Goal: Navigation & Orientation: Understand site structure

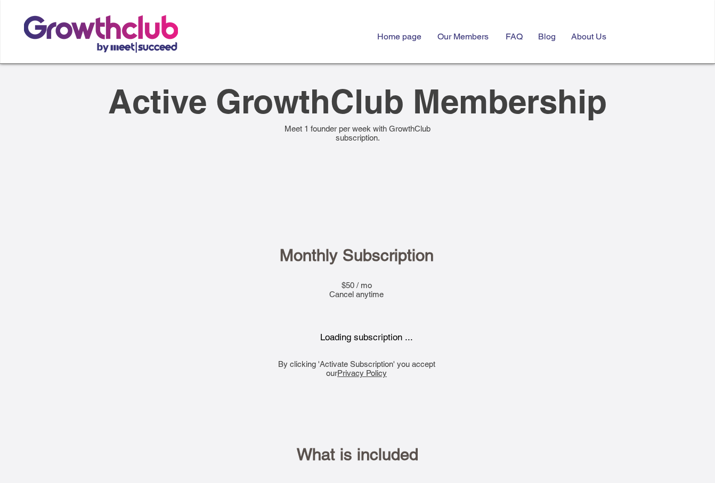
click at [128, 29] on img at bounding box center [101, 34] width 154 height 38
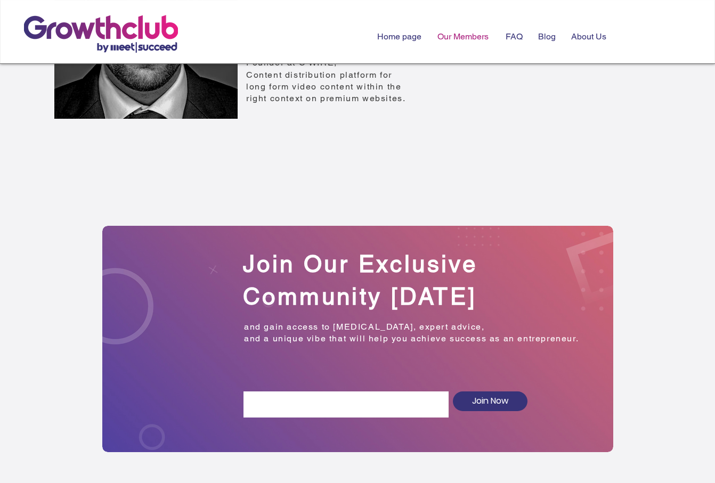
scroll to position [2382, 0]
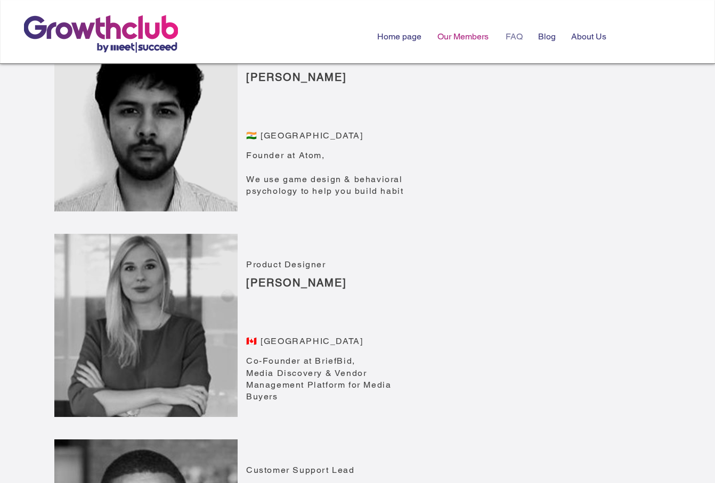
click at [509, 40] on p "FAQ" at bounding box center [514, 36] width 28 height 26
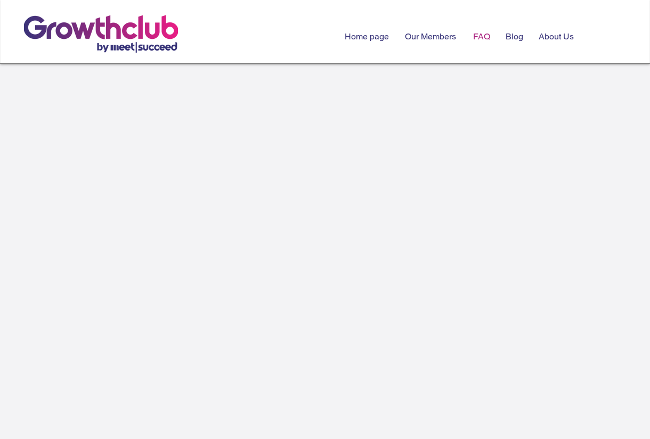
scroll to position [22, 0]
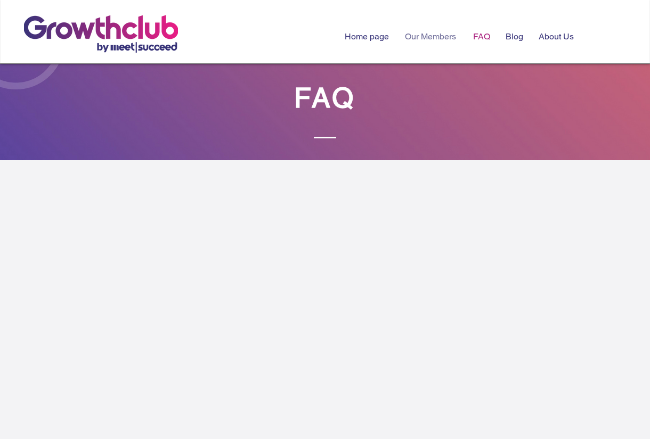
click at [414, 36] on p "Our Members" at bounding box center [431, 36] width 62 height 26
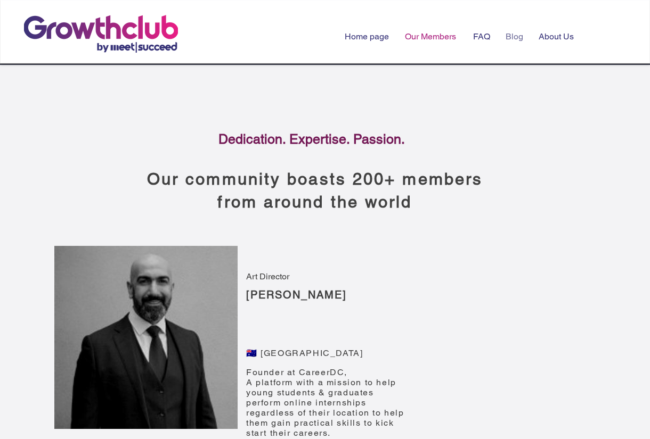
click at [500, 45] on div "Blog" at bounding box center [514, 36] width 33 height 26
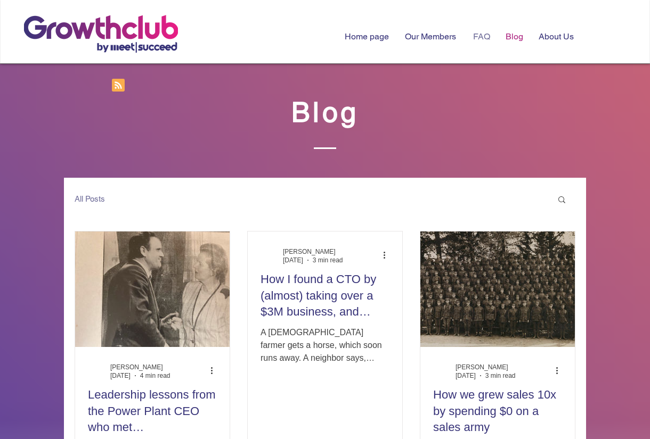
click at [484, 37] on p "FAQ" at bounding box center [482, 36] width 28 height 26
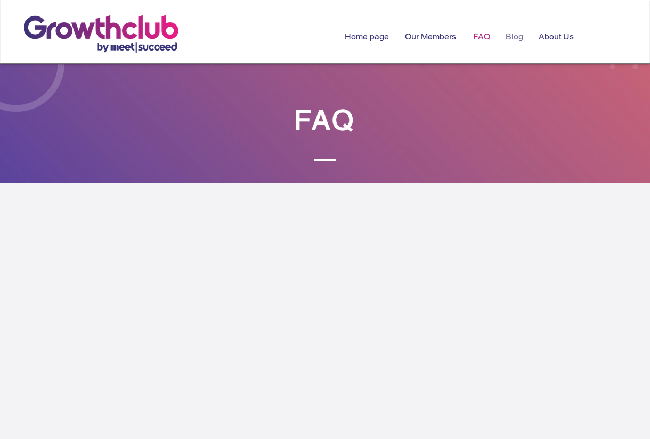
click at [514, 40] on p "Blog" at bounding box center [514, 36] width 28 height 26
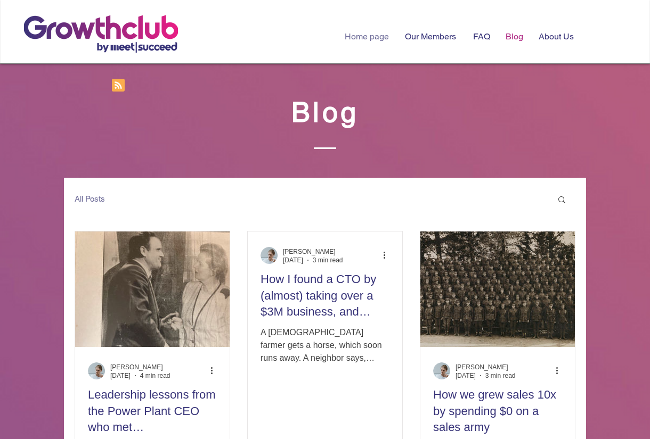
click at [367, 31] on p "Home page" at bounding box center [366, 36] width 55 height 26
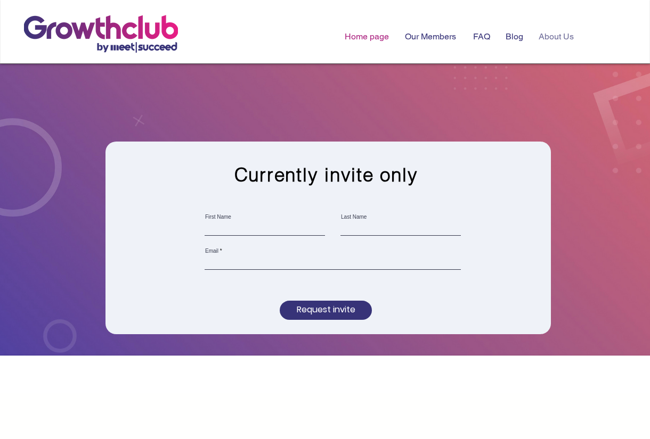
click at [556, 38] on p "About Us" at bounding box center [556, 36] width 46 height 26
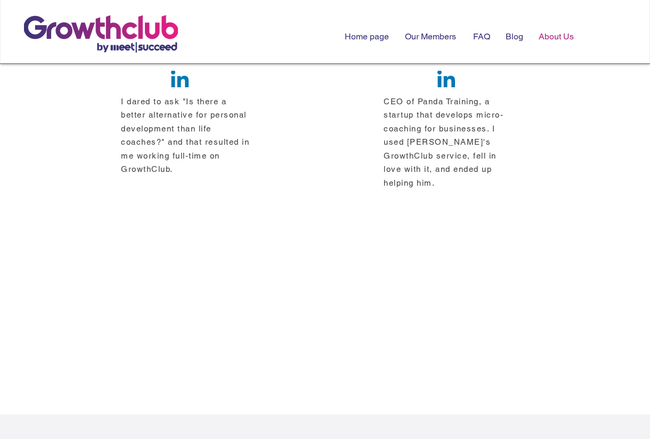
scroll to position [226, 0]
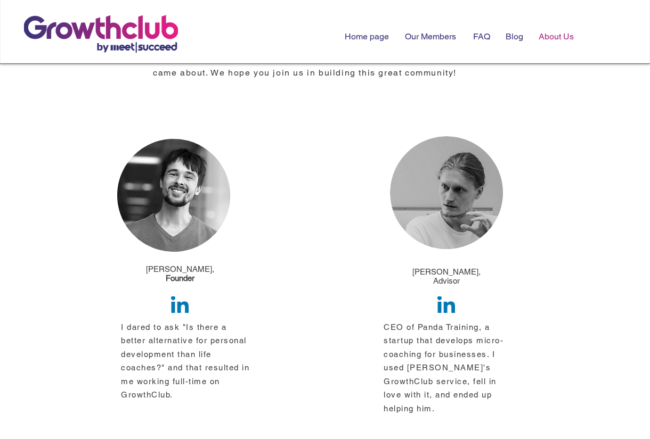
click at [183, 313] on div at bounding box center [325, 374] width 650 height 534
click at [183, 305] on img at bounding box center [180, 305] width 18 height 17
click at [447, 299] on img at bounding box center [446, 305] width 18 height 17
